Goal: Task Accomplishment & Management: Manage account settings

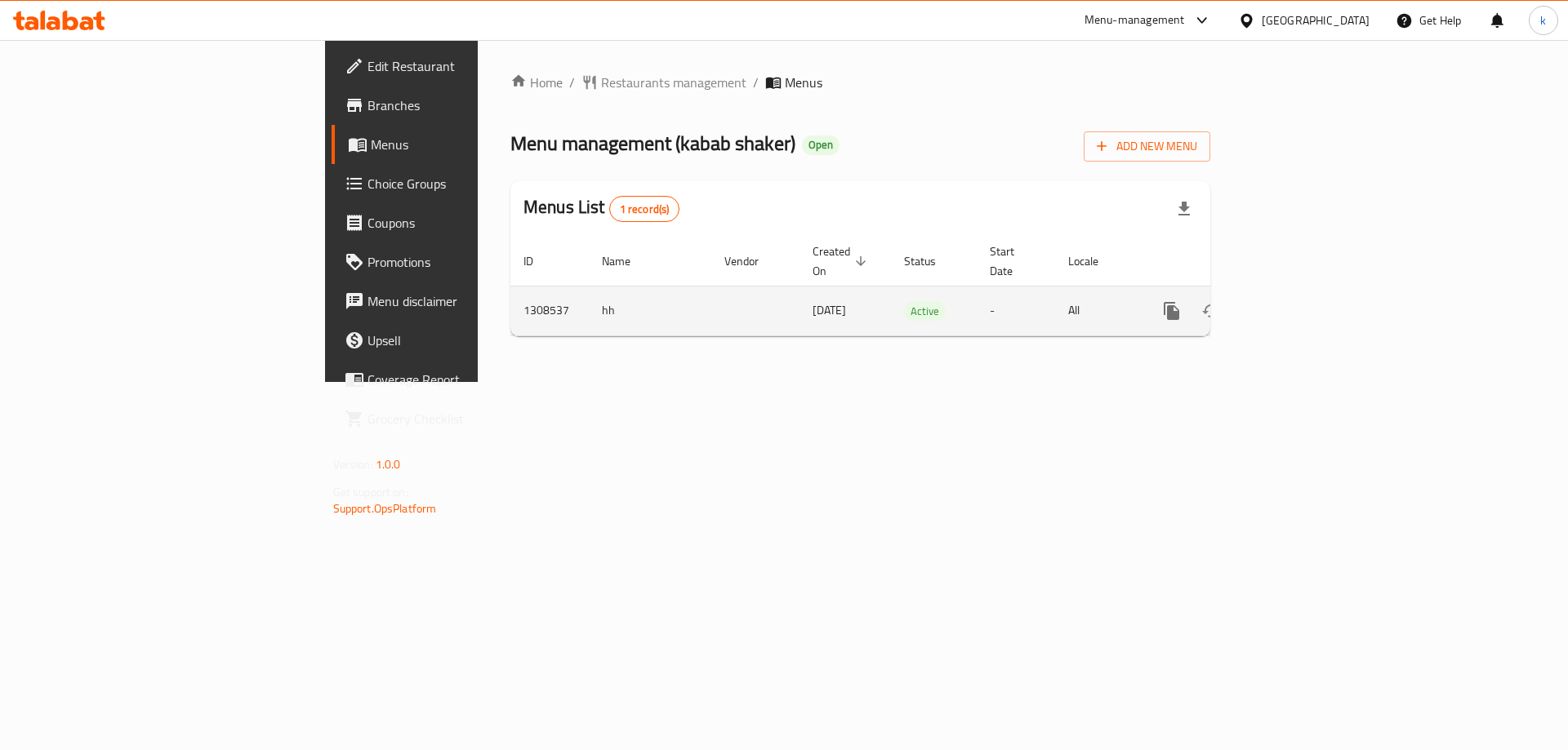
click at [1299, 301] on icon "enhanced table" at bounding box center [1289, 311] width 19 height 19
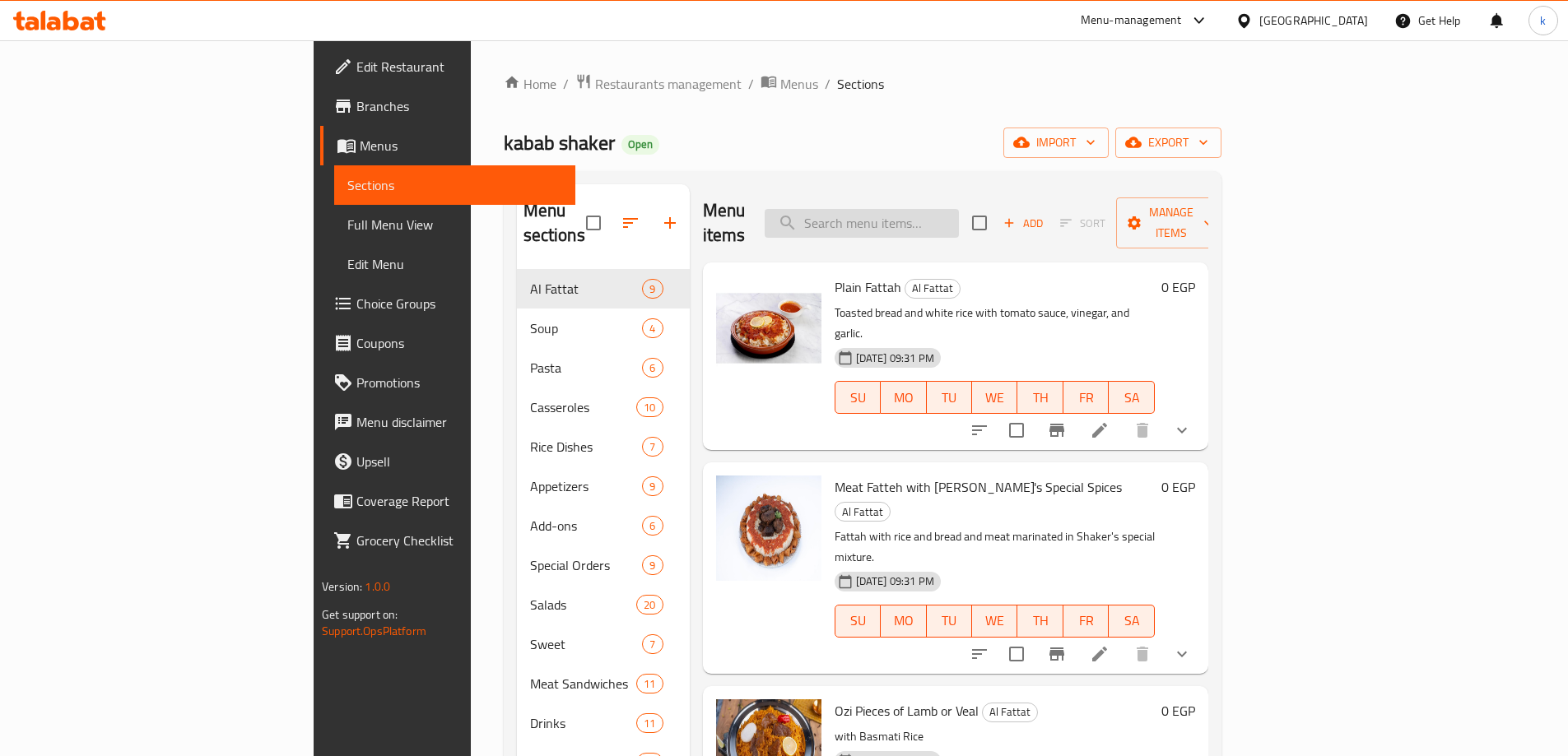
click at [959, 209] on input "search" at bounding box center [862, 223] width 194 height 28
paste input "Lamb Kebab"
type input "Lamb Kebab"
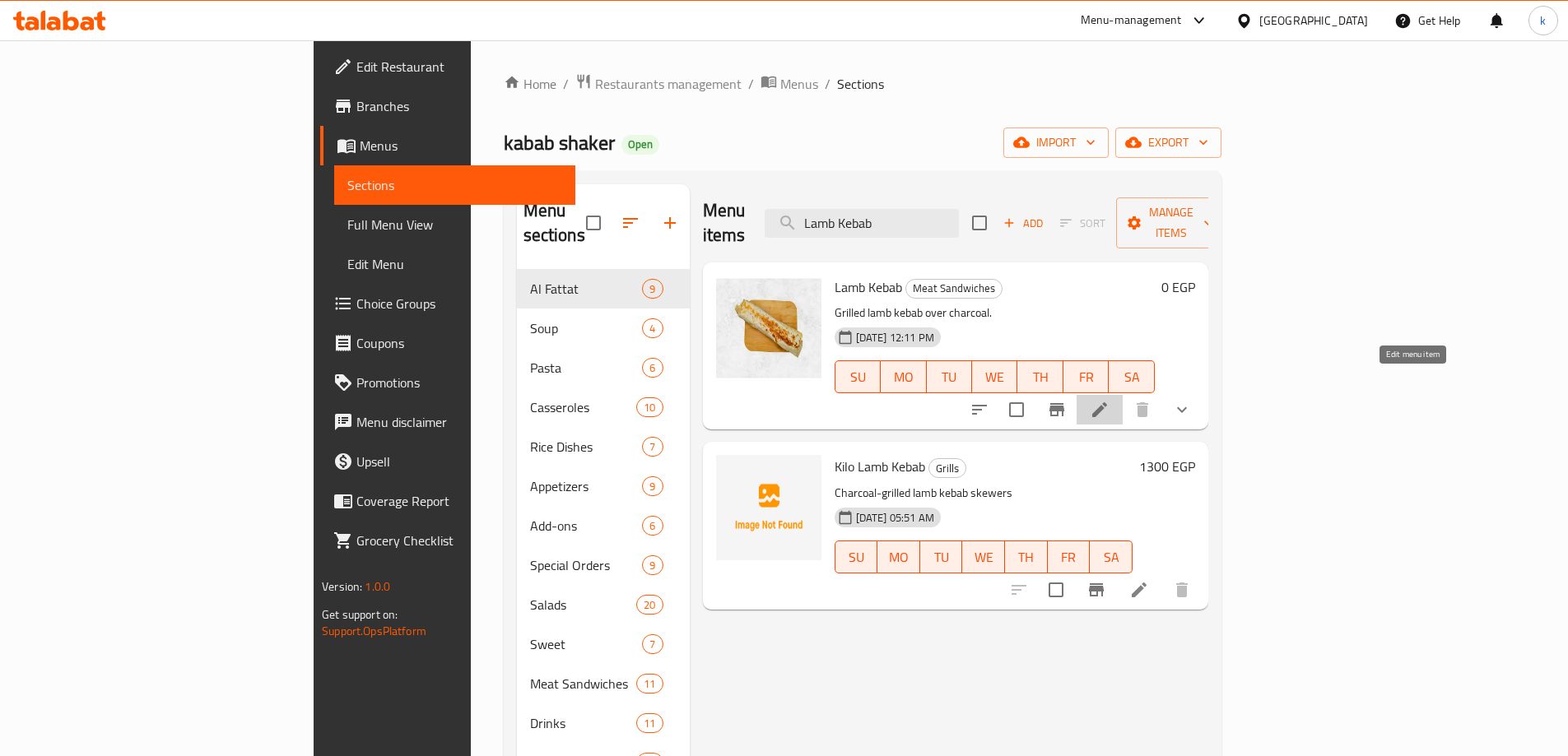
click at [1109, 400] on icon at bounding box center [1099, 410] width 20 height 20
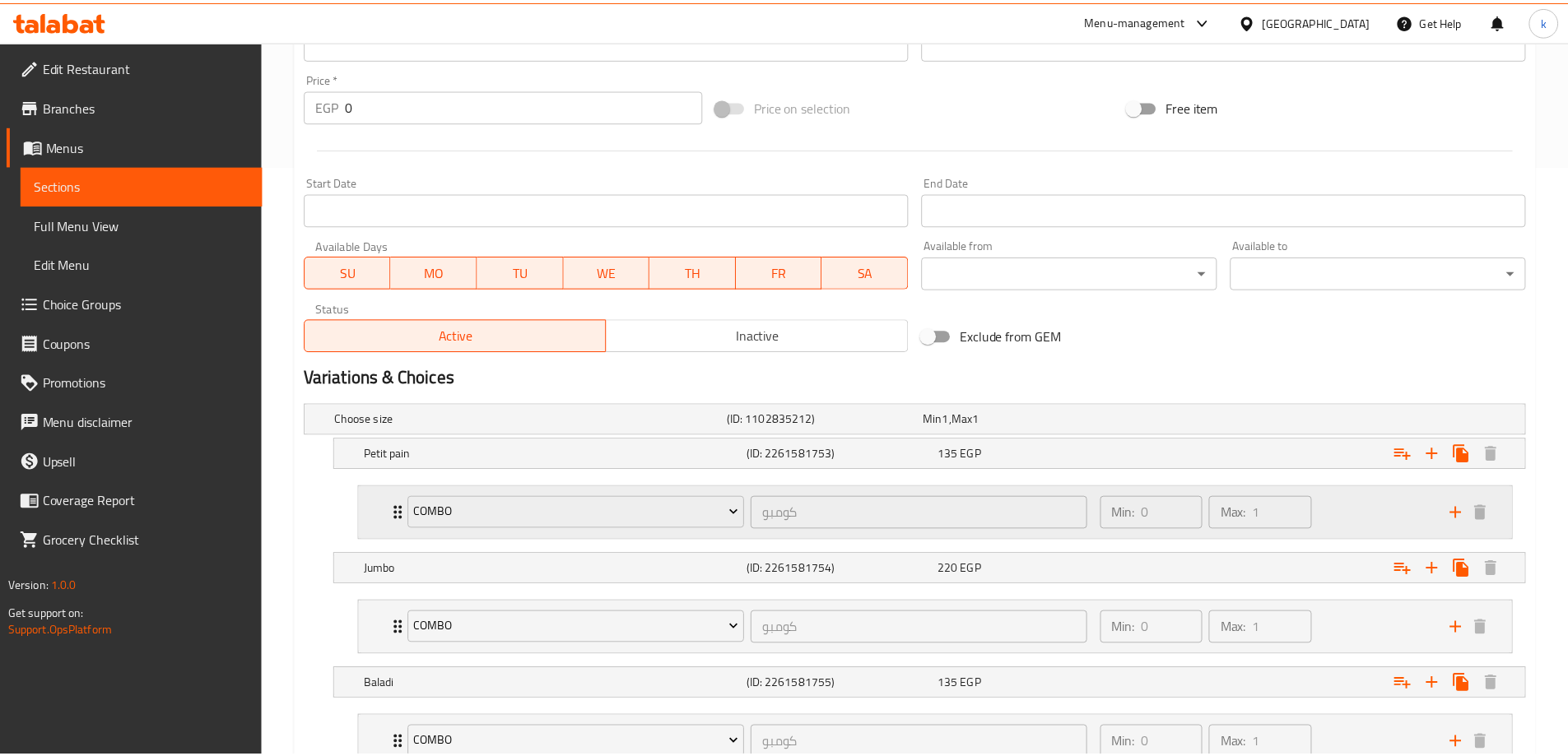
scroll to position [832, 0]
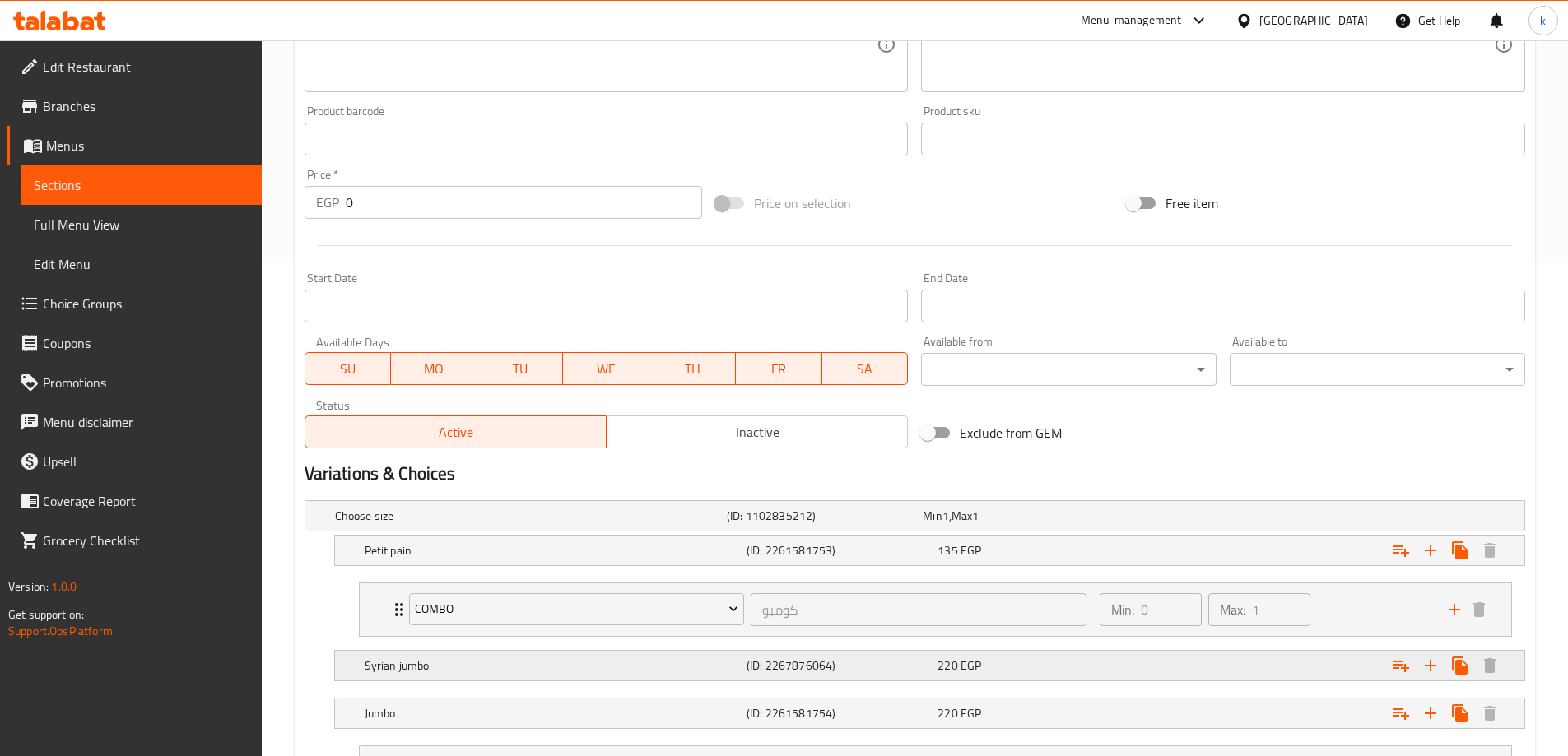
scroll to position [881, 0]
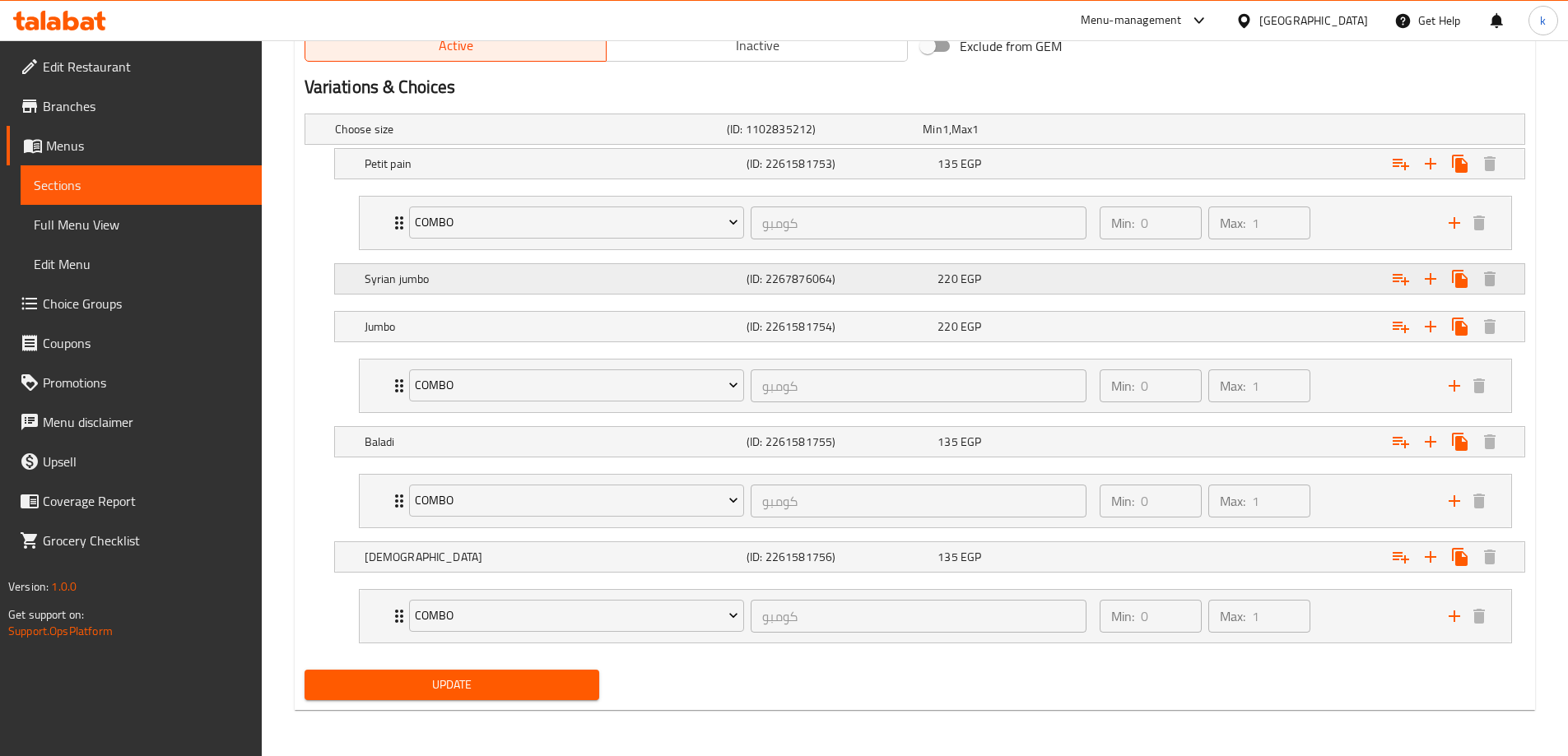
click at [578, 286] on h5 "Syrian jumbo" at bounding box center [552, 278] width 375 height 17
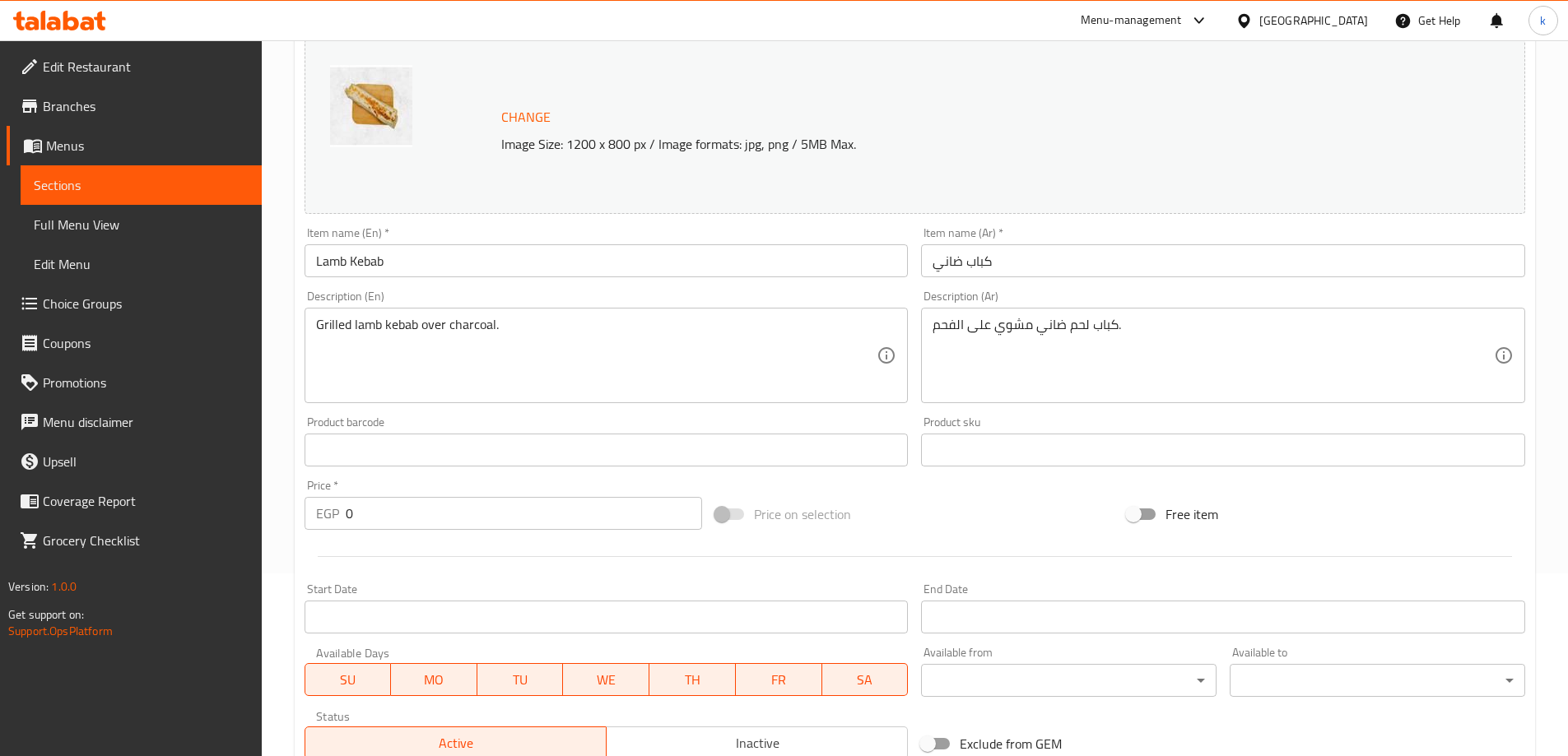
scroll to position [0, 0]
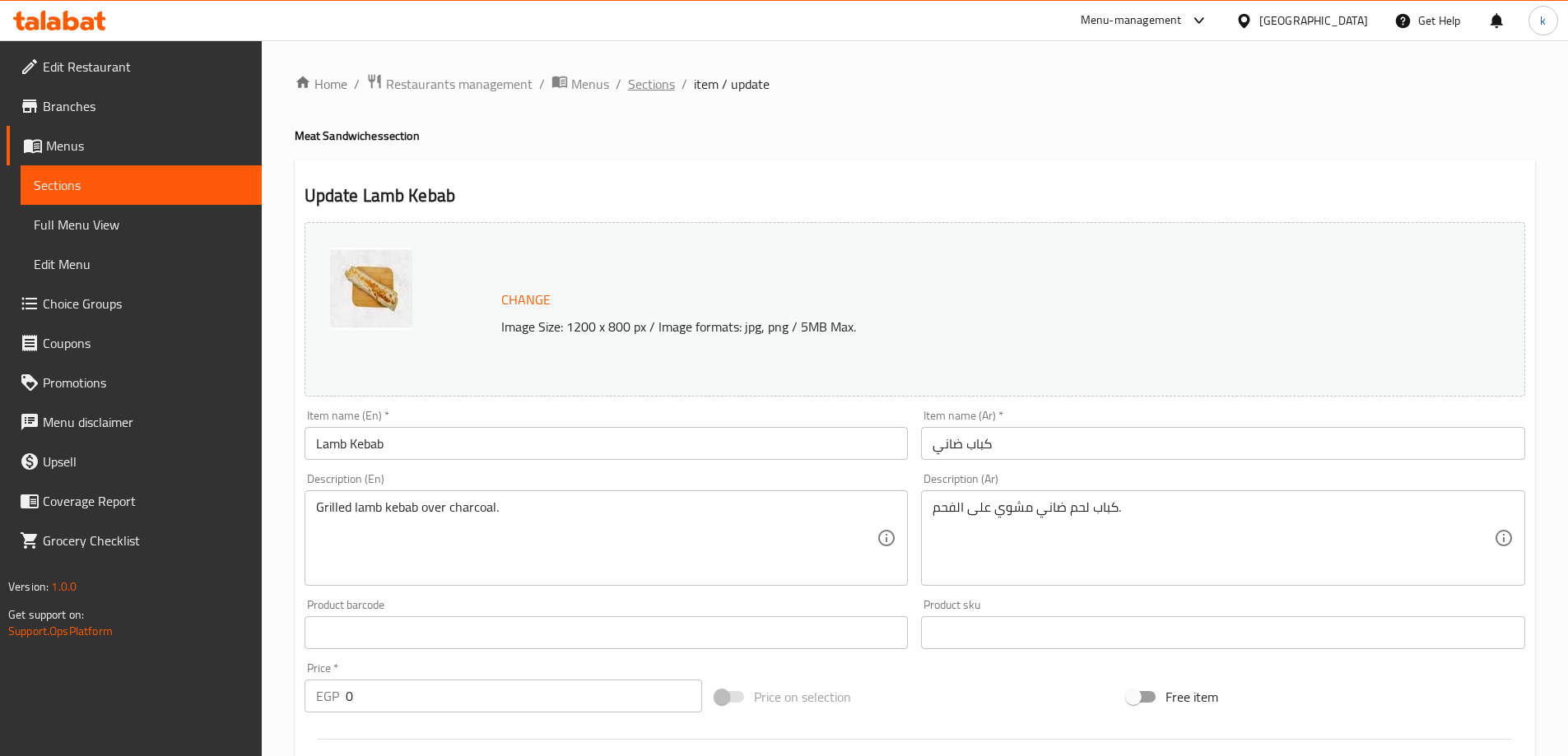
click at [668, 87] on span "Sections" at bounding box center [651, 84] width 47 height 20
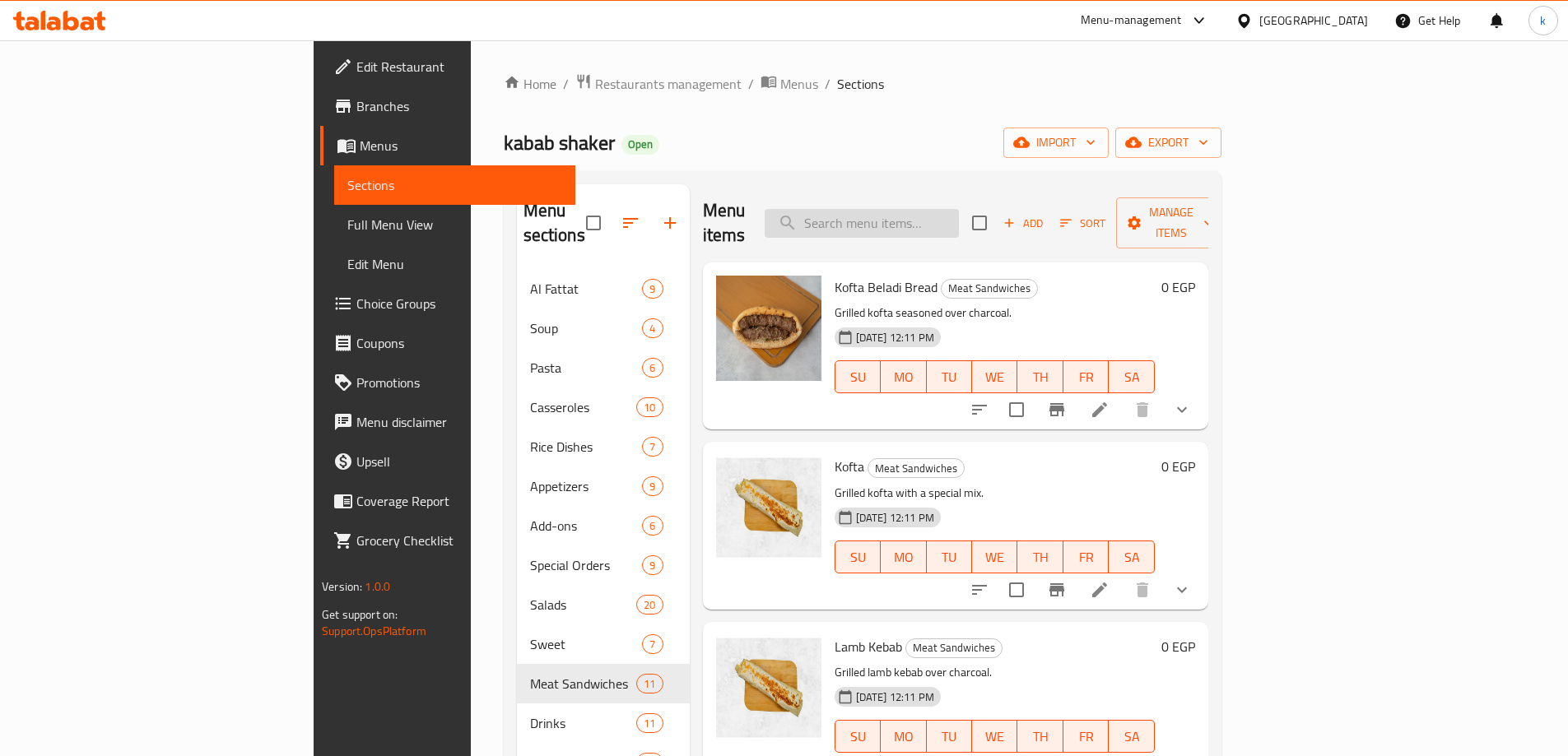
click at [959, 209] on input "search" at bounding box center [862, 223] width 194 height 28
paste input "Grilled baladi Sausage"
type input "Grilled baladi Sausage"
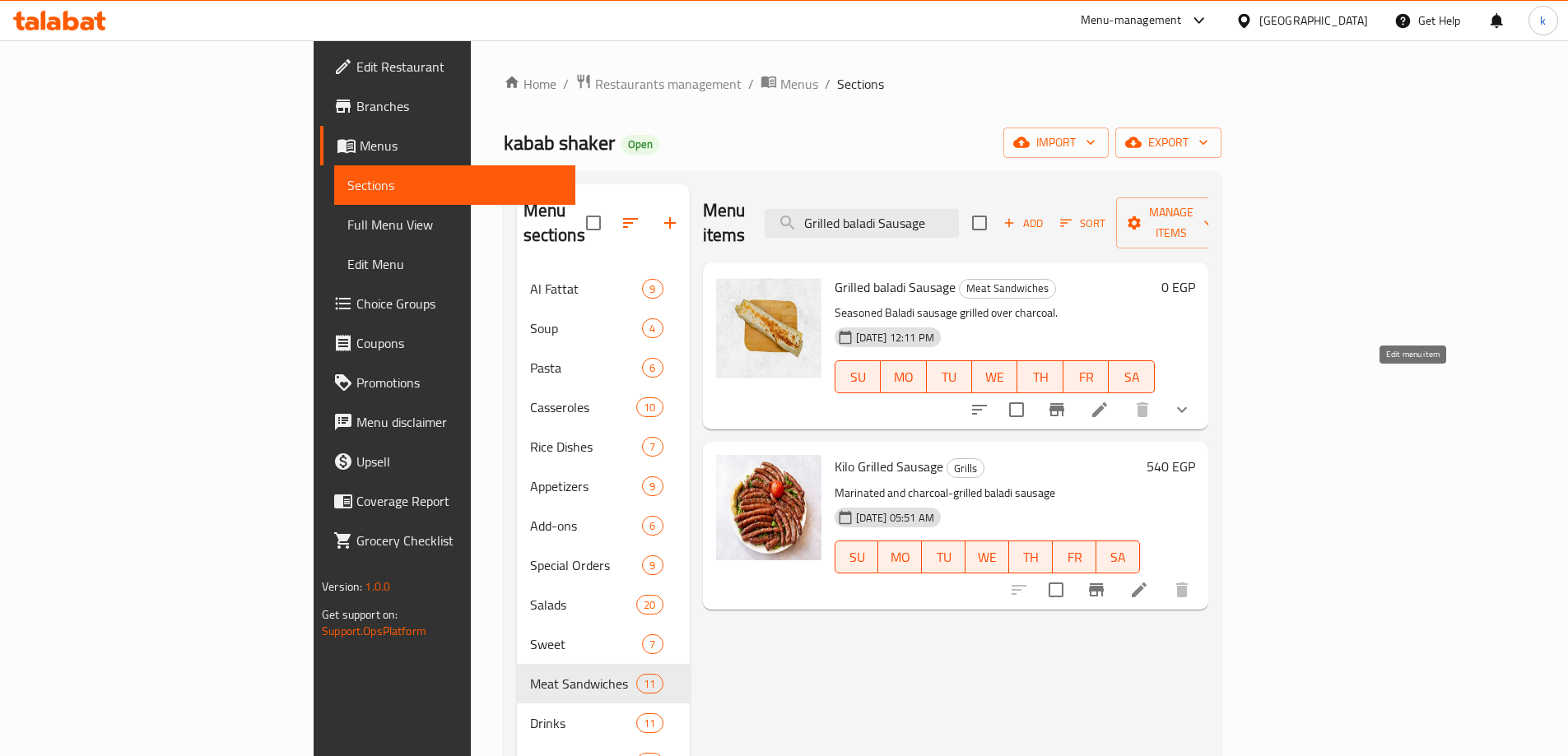
click at [1107, 403] on icon at bounding box center [1099, 410] width 15 height 15
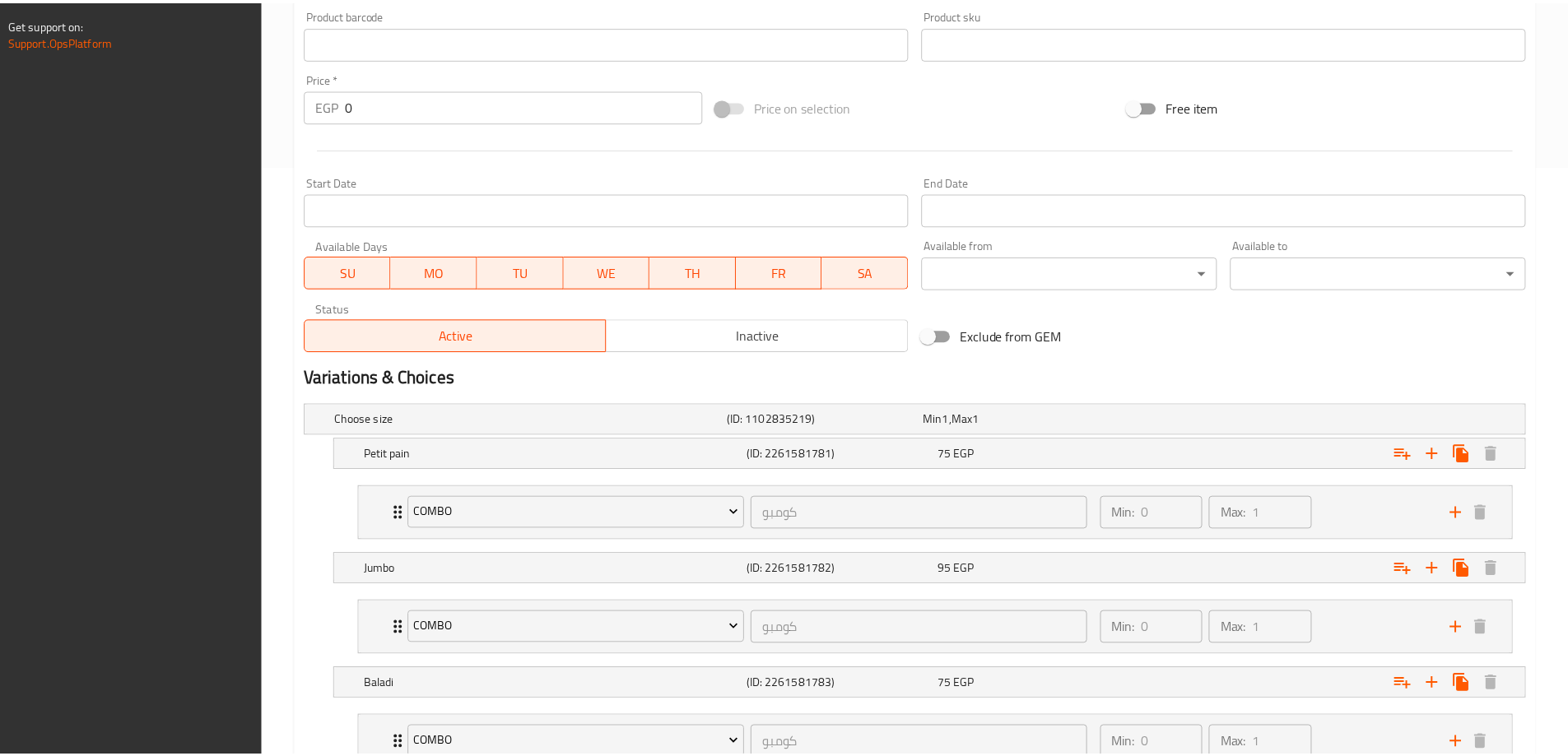
scroll to position [832, 0]
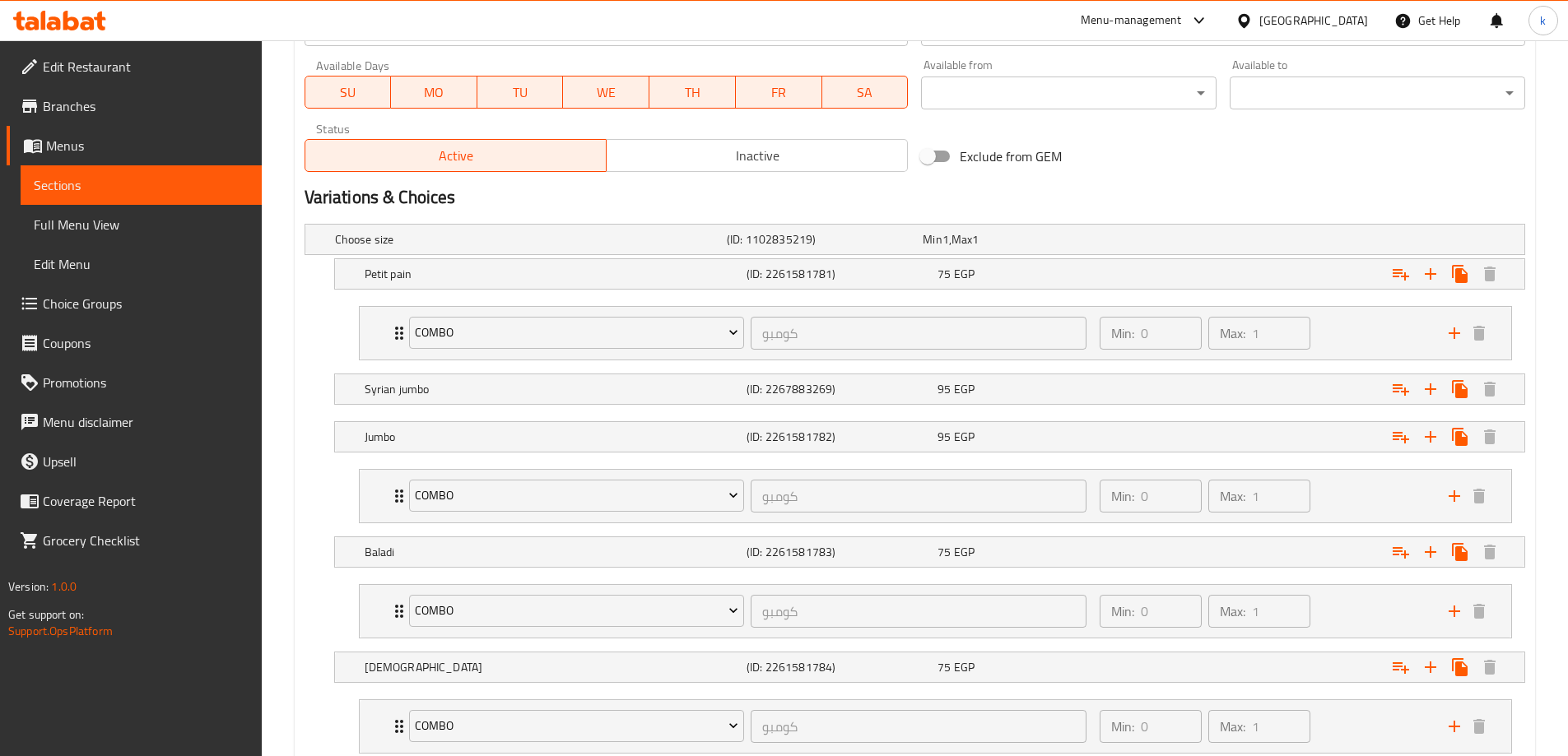
scroll to position [881, 0]
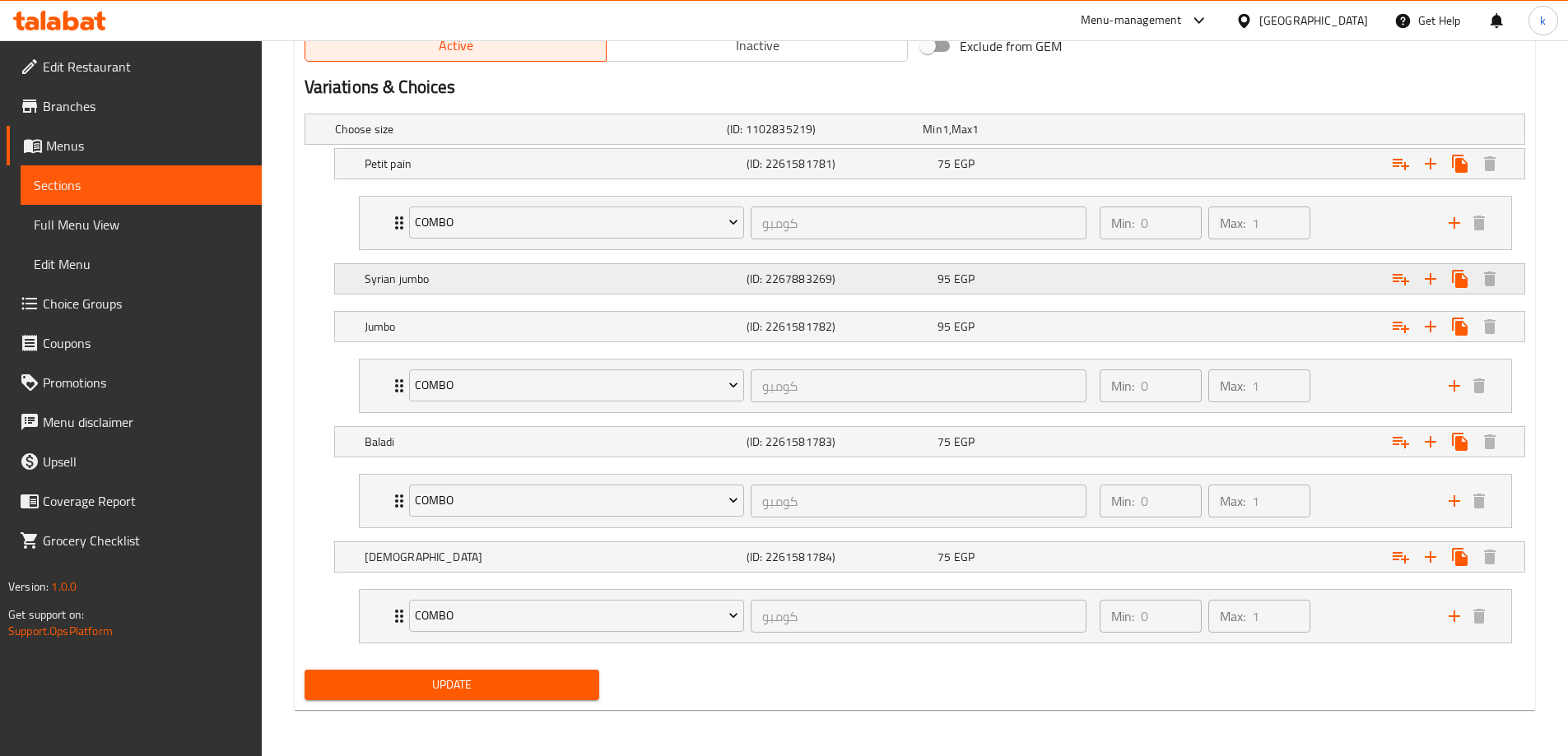
click at [547, 285] on h5 "Syrian jumbo" at bounding box center [552, 278] width 375 height 17
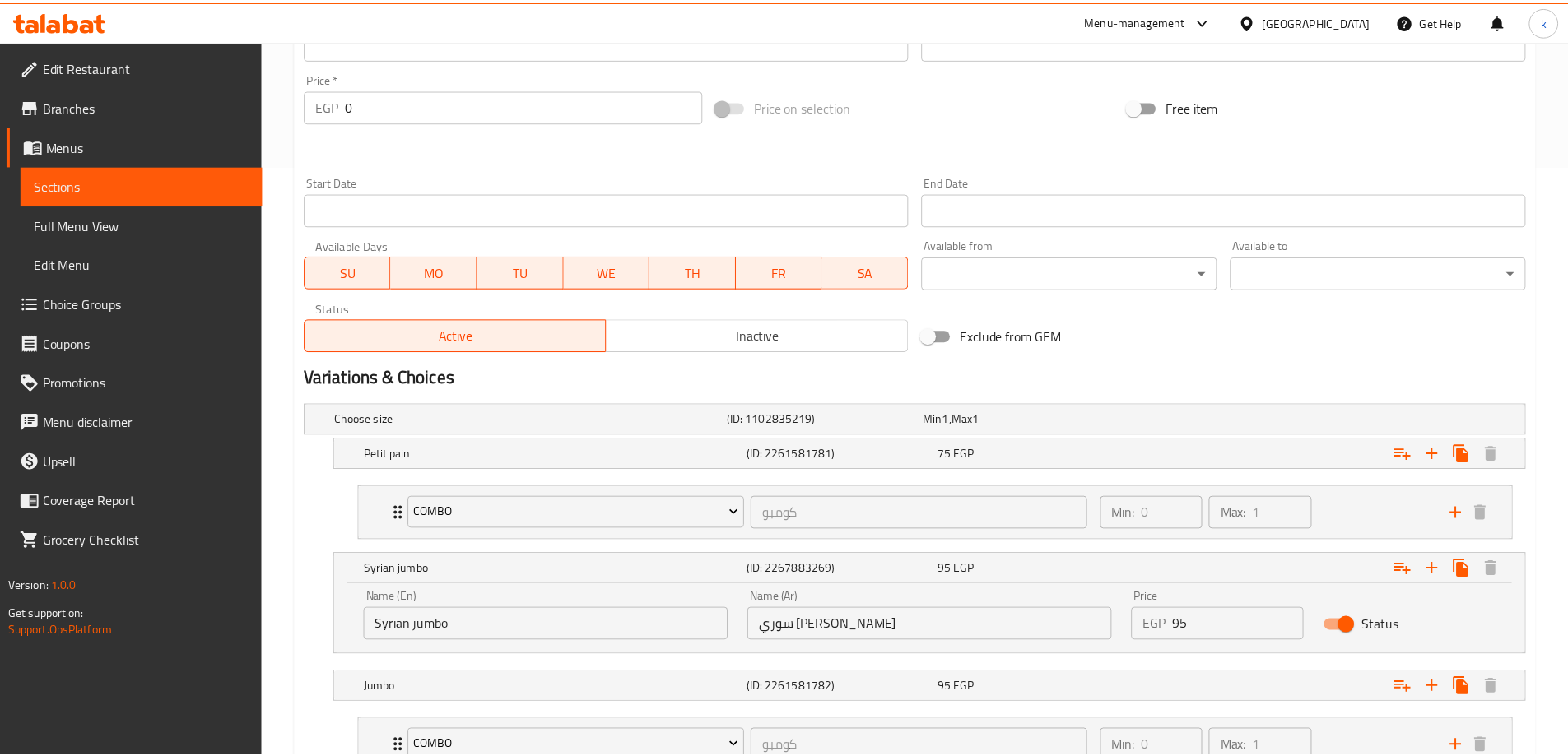
scroll to position [952, 0]
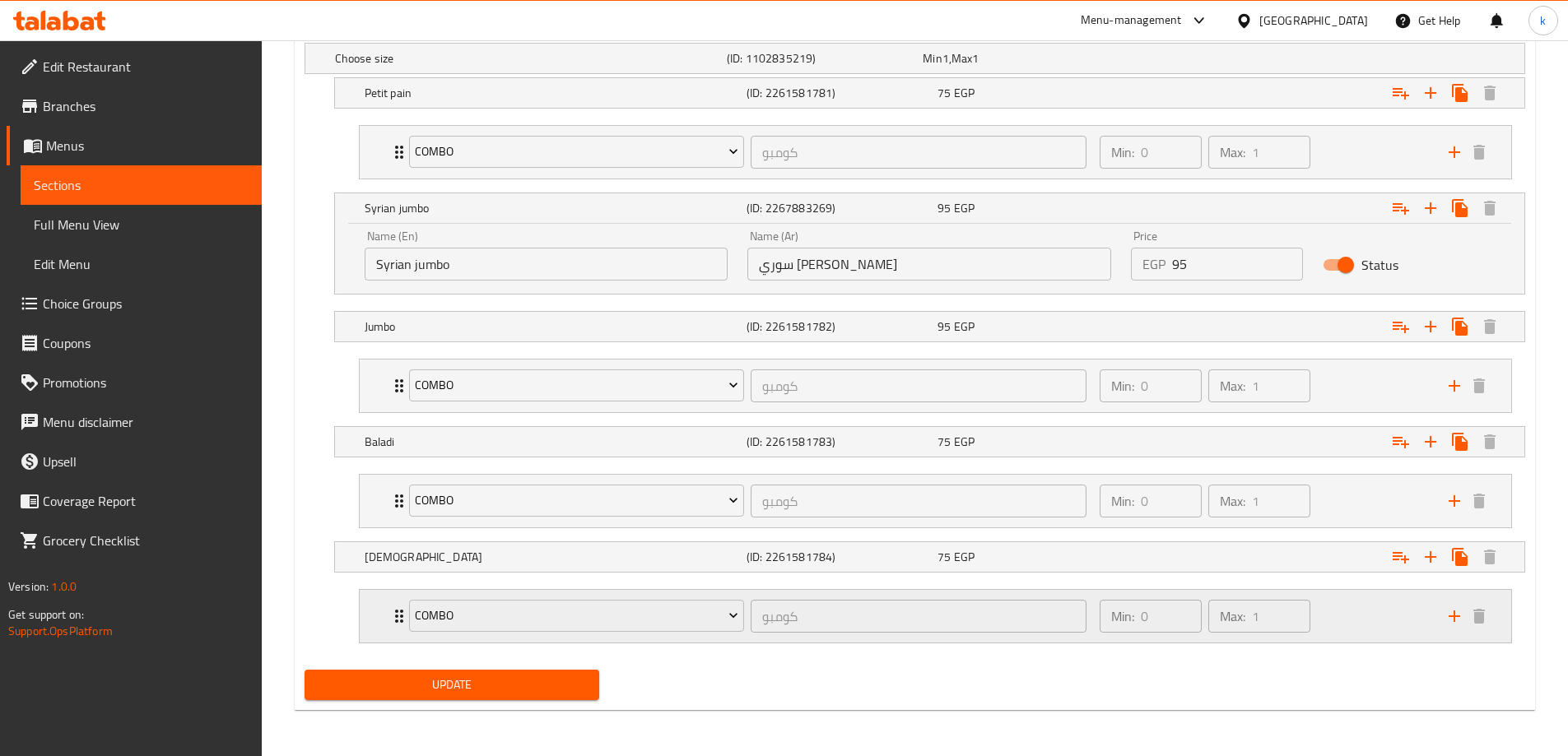
drag, startPoint x: 877, startPoint y: 664, endPoint x: 842, endPoint y: 641, distance: 41.9
click at [877, 664] on div "Update" at bounding box center [914, 685] width 1234 height 44
